Goal: Contribute content: Add original content to the website for others to see

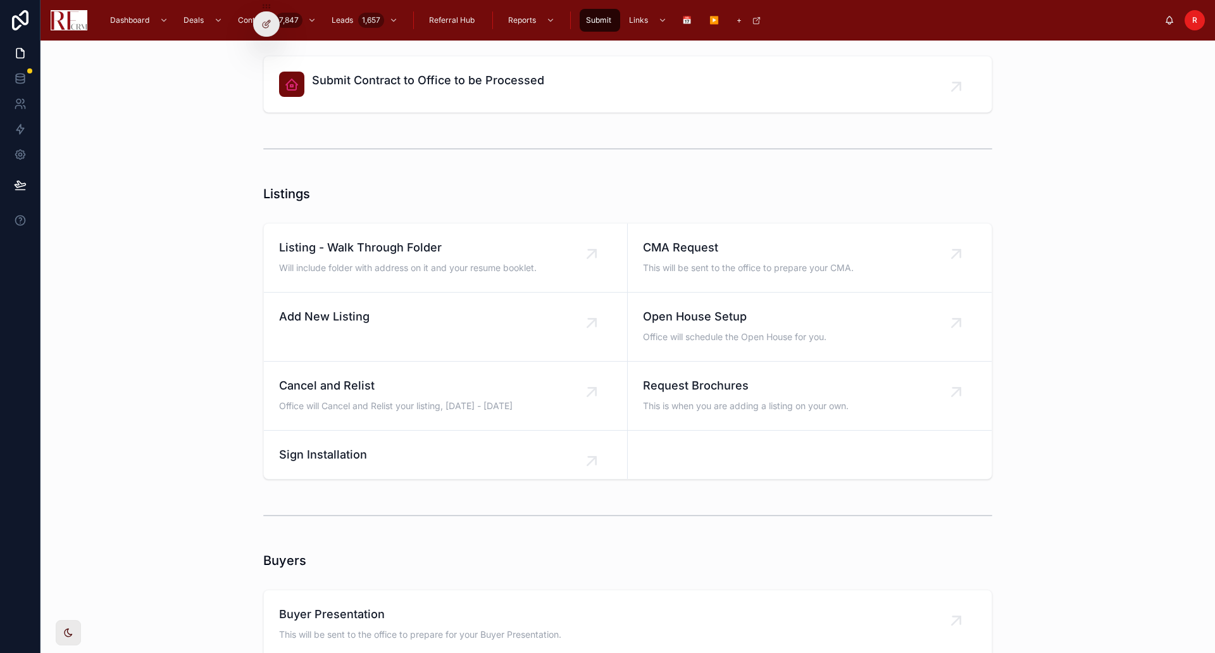
click at [600, 20] on span "Submit" at bounding box center [598, 20] width 25 height 10
click at [598, 22] on span "Submit" at bounding box center [598, 20] width 25 height 10
click at [434, 325] on div "Add New Listing" at bounding box center [445, 317] width 333 height 18
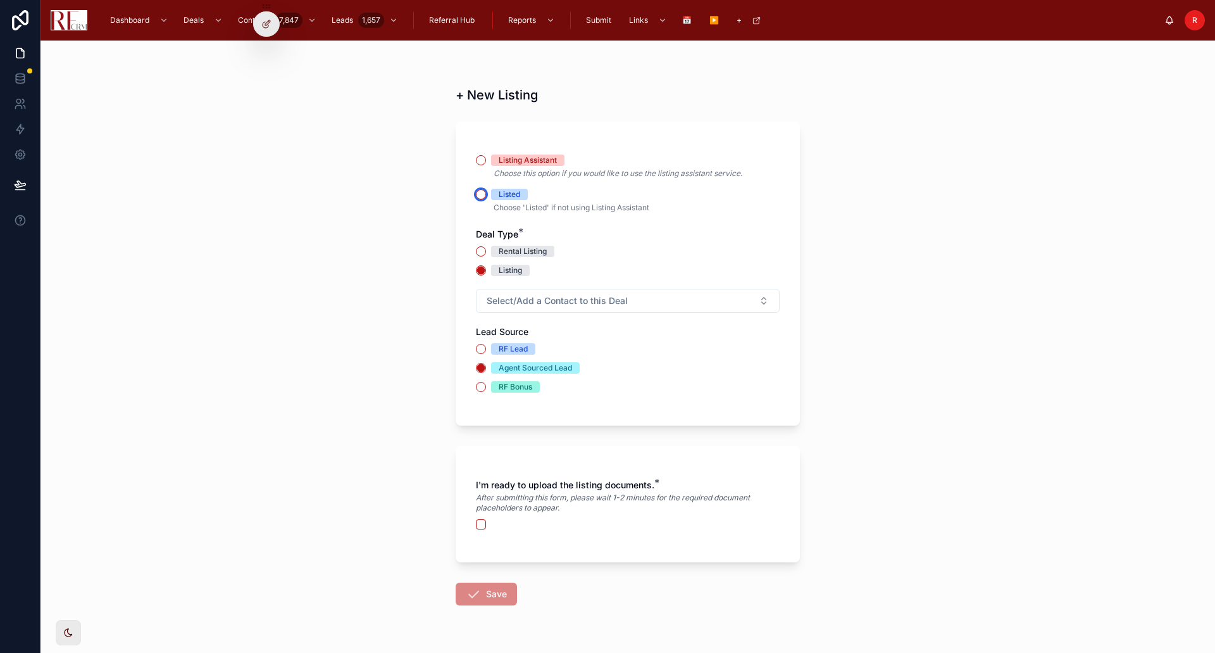
click at [477, 193] on button "Listed" at bounding box center [481, 194] width 10 height 10
